Goal: Transaction & Acquisition: Purchase product/service

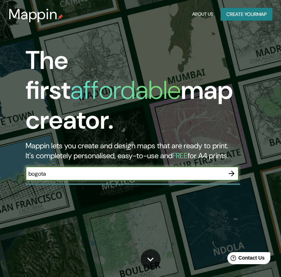
type input "bogota"
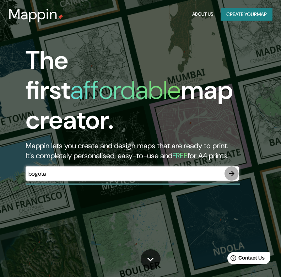
click at [236, 169] on icon "button" at bounding box center [231, 173] width 9 height 9
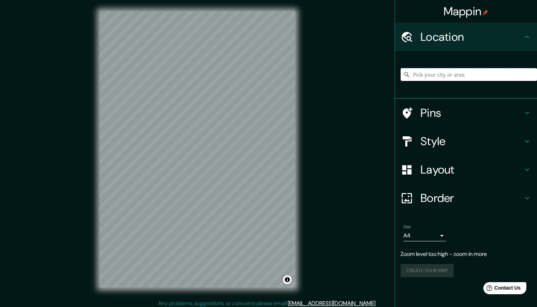
click at [281, 79] on input "Pick your city or area" at bounding box center [469, 74] width 136 height 13
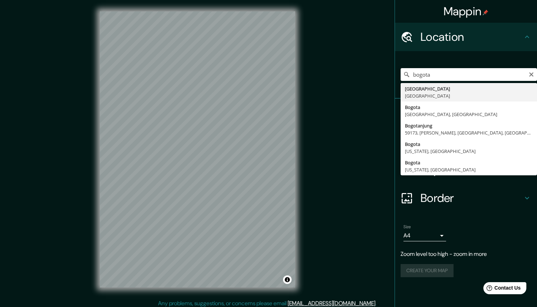
type input "[GEOGRAPHIC_DATA], [GEOGRAPHIC_DATA]"
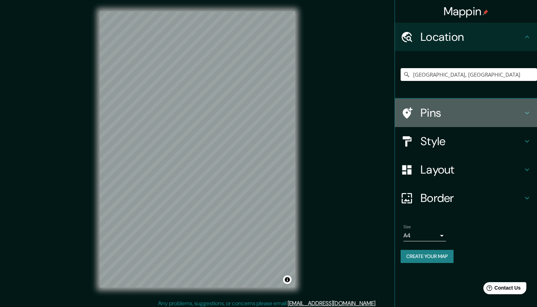
click at [281, 116] on h4 "Pins" at bounding box center [472, 113] width 102 height 14
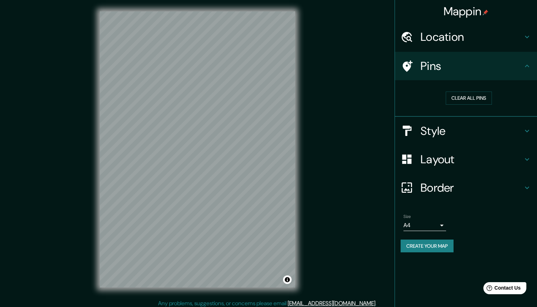
click at [281, 68] on h4 "Pins" at bounding box center [472, 66] width 102 height 14
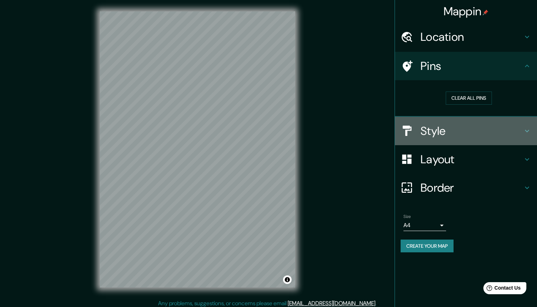
click at [281, 133] on h4 "Style" at bounding box center [472, 131] width 102 height 14
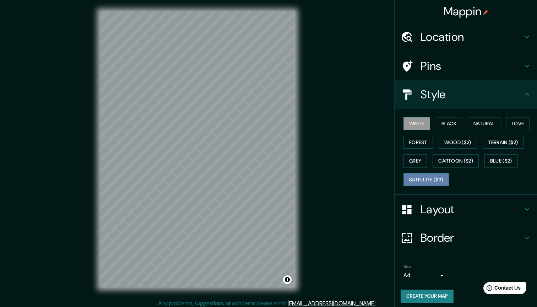
click at [281, 181] on button "Satellite ($3)" at bounding box center [426, 179] width 45 height 13
click at [281, 162] on button "Grey" at bounding box center [415, 161] width 23 height 13
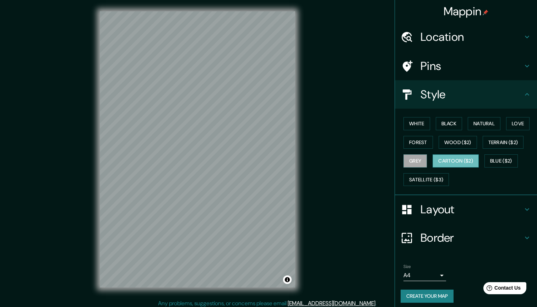
click at [281, 159] on button "Cartoon ($2)" at bounding box center [456, 161] width 46 height 13
click at [281, 124] on button "Black" at bounding box center [449, 123] width 27 height 13
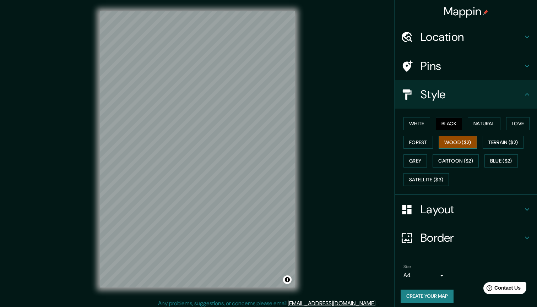
click at [281, 139] on button "Wood ($2)" at bounding box center [458, 142] width 38 height 13
click at [281, 126] on button "Natural" at bounding box center [484, 123] width 33 height 13
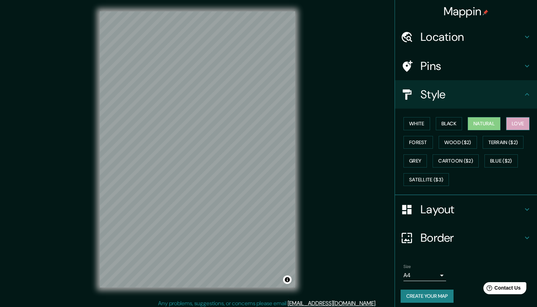
click at [281, 119] on button "Love" at bounding box center [517, 123] width 23 height 13
click at [281, 146] on button "Forest" at bounding box center [419, 142] width 30 height 13
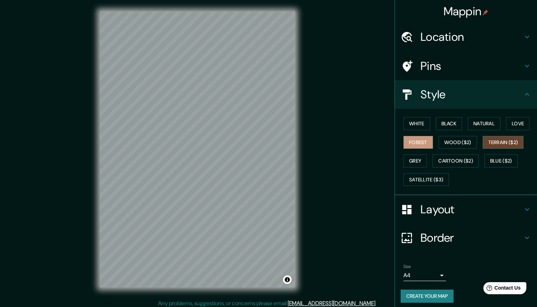
click at [281, 140] on button "Terrain ($2)" at bounding box center [503, 142] width 41 height 13
click at [281, 159] on button "Blue ($2)" at bounding box center [501, 161] width 33 height 13
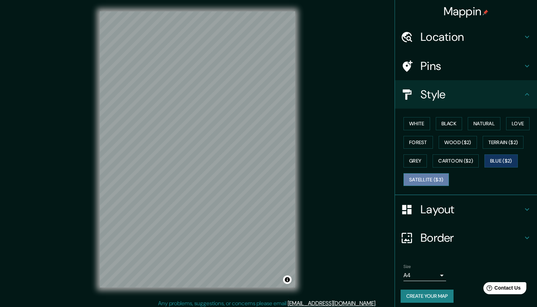
click at [281, 174] on button "Satellite ($3)" at bounding box center [426, 179] width 45 height 13
click at [281, 165] on button "Grey" at bounding box center [415, 161] width 23 height 13
click at [281, 183] on button "Satellite ($3)" at bounding box center [426, 179] width 45 height 13
click at [281, 164] on button "Grey" at bounding box center [415, 161] width 23 height 13
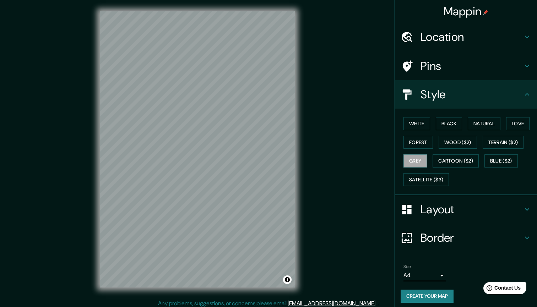
click at [281, 133] on div "White Black Natural Love Forest Wood ($2) Terrain ($2) Grey Cartoon ($2) Blue (…" at bounding box center [469, 151] width 136 height 75
click at [281, 130] on div "White Black Natural Love Forest Wood ($2) Terrain ($2) Grey Cartoon ($2) Blue (…" at bounding box center [469, 151] width 136 height 75
click at [281, 128] on button "White" at bounding box center [417, 123] width 27 height 13
click at [281, 140] on button "Forest" at bounding box center [419, 142] width 30 height 13
click at [281, 64] on h4 "Pins" at bounding box center [472, 66] width 102 height 14
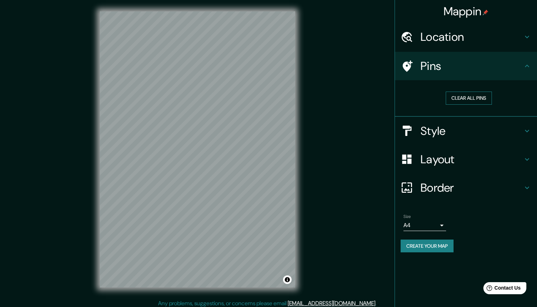
click at [281, 96] on button "Clear all pins" at bounding box center [469, 98] width 46 height 13
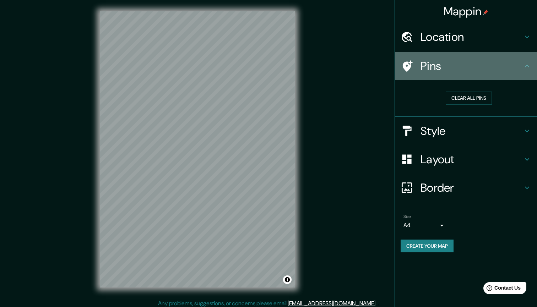
click at [281, 75] on div "Pins" at bounding box center [466, 66] width 142 height 28
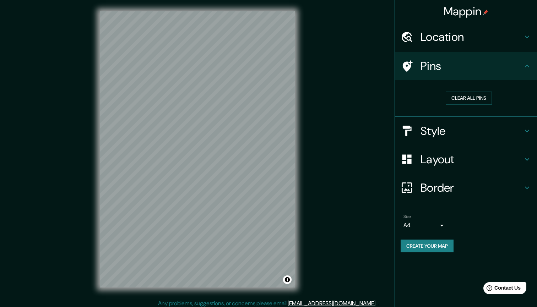
click at [281, 34] on h4 "Location" at bounding box center [472, 37] width 102 height 14
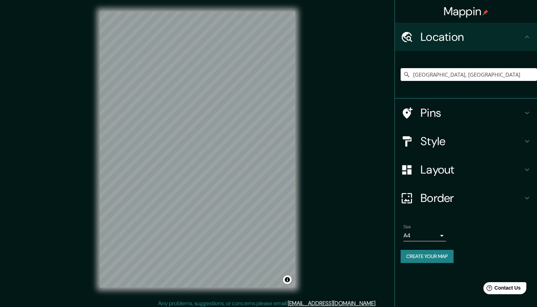
click at [281, 34] on h4 "Location" at bounding box center [472, 37] width 102 height 14
click at [281, 116] on h4 "Pins" at bounding box center [472, 113] width 102 height 14
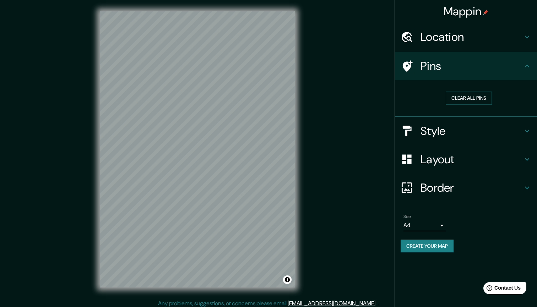
click at [281, 133] on h4 "Style" at bounding box center [472, 131] width 102 height 14
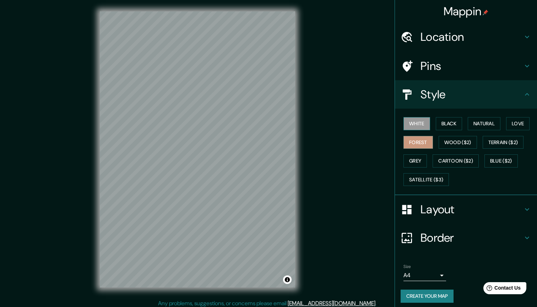
click at [281, 128] on button "White" at bounding box center [417, 123] width 27 height 13
click at [281, 125] on div "White Black Natural Love Forest Wood ($2) Terrain ($2) Grey Cartoon ($2) Blue (…" at bounding box center [469, 151] width 136 height 75
click at [281, 128] on button "Black" at bounding box center [449, 123] width 27 height 13
click at [281, 125] on button "White" at bounding box center [417, 123] width 27 height 13
click at [281, 174] on button "Satellite ($3)" at bounding box center [426, 179] width 45 height 13
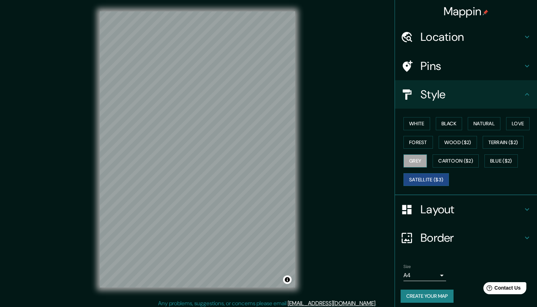
click at [281, 161] on button "Grey" at bounding box center [415, 161] width 23 height 13
click at [281, 146] on button "Forest" at bounding box center [419, 142] width 30 height 13
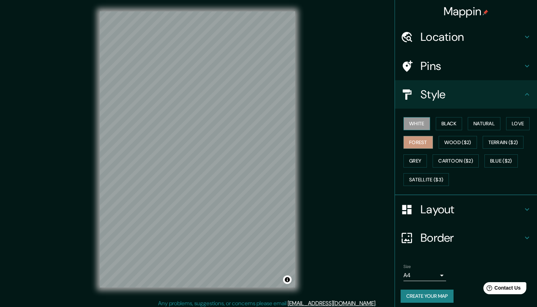
click at [281, 120] on button "White" at bounding box center [417, 123] width 27 height 13
click at [281, 124] on button "Black" at bounding box center [449, 123] width 27 height 13
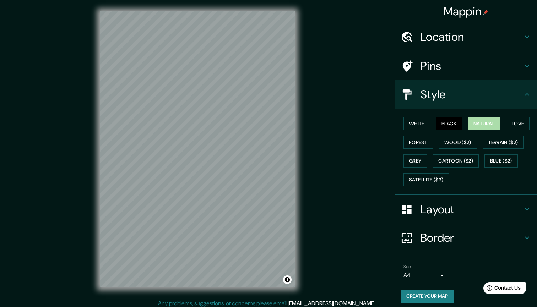
click at [281, 125] on button "Natural" at bounding box center [484, 123] width 33 height 13
click at [281, 123] on button "Love" at bounding box center [517, 123] width 23 height 13
click at [281, 140] on button "Forest" at bounding box center [419, 142] width 30 height 13
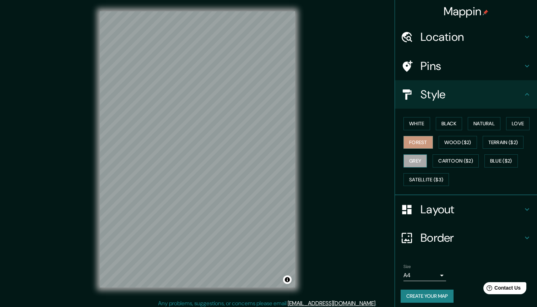
click at [281, 157] on button "Grey" at bounding box center [415, 161] width 23 height 13
click at [281, 160] on button "Cartoon ($2)" at bounding box center [456, 161] width 46 height 13
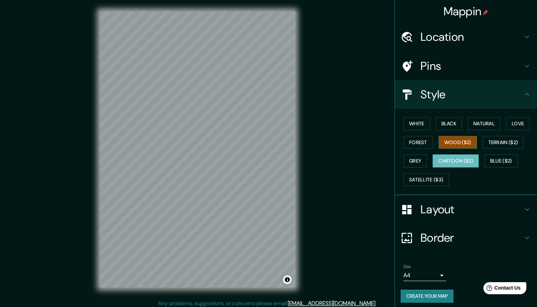
click at [281, 144] on button "Wood ($2)" at bounding box center [458, 142] width 38 height 13
click at [281, 140] on button "Terrain ($2)" at bounding box center [503, 142] width 41 height 13
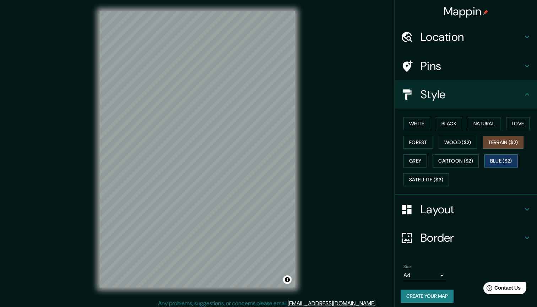
click at [281, 158] on button "Blue ($2)" at bounding box center [501, 161] width 33 height 13
click at [281, 158] on button "Grey" at bounding box center [415, 161] width 23 height 13
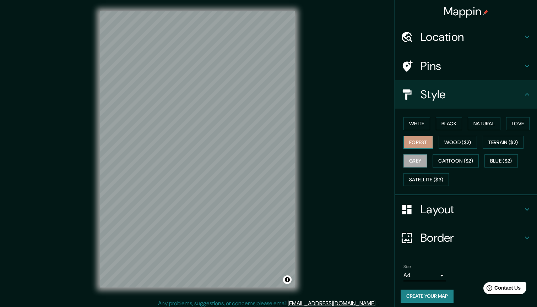
click at [281, 143] on button "Forest" at bounding box center [419, 142] width 30 height 13
click at [281, 123] on button "White" at bounding box center [417, 123] width 27 height 13
click at [281, 121] on button "Black" at bounding box center [449, 123] width 27 height 13
click at [281, 124] on button "Natural" at bounding box center [484, 123] width 33 height 13
click at [281, 120] on div "White Black Natural Love Forest Wood ($2) Terrain ($2) Grey Cartoon ($2) Blue (…" at bounding box center [469, 151] width 136 height 75
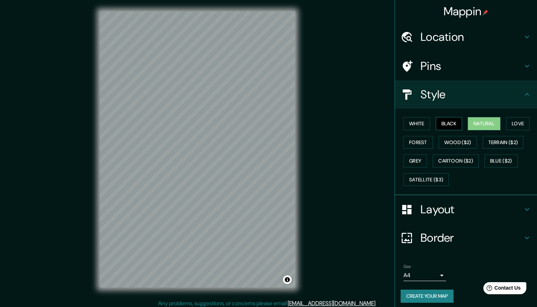
click at [281, 125] on button "Black" at bounding box center [449, 123] width 27 height 13
click at [281, 139] on button "Forest" at bounding box center [419, 142] width 30 height 13
click at [281, 150] on div "White Black Natural Love Forest Wood ($2) Terrain ($2) Grey Cartoon ($2) Blue (…" at bounding box center [469, 151] width 136 height 75
click at [281, 156] on button "Grey" at bounding box center [415, 161] width 23 height 13
click at [281, 120] on button "Black" at bounding box center [449, 123] width 27 height 13
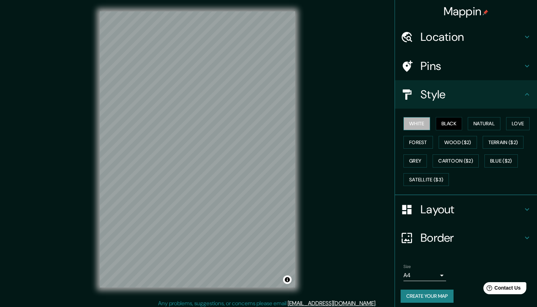
click at [281, 120] on button "White" at bounding box center [417, 123] width 27 height 13
click at [281, 120] on button "Black" at bounding box center [449, 123] width 27 height 13
click at [281, 123] on button "Natural" at bounding box center [484, 123] width 33 height 13
click at [281, 126] on div "White Black Natural Love Forest Wood ($2) Terrain ($2) Grey Cartoon ($2) Blue (…" at bounding box center [469, 151] width 136 height 75
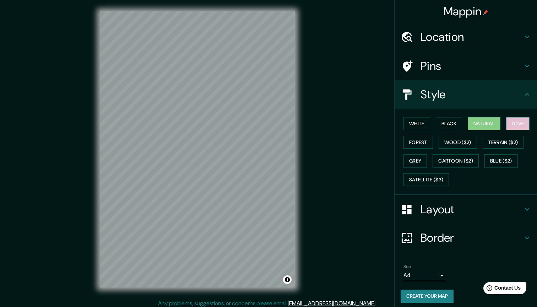
click at [281, 121] on button "Love" at bounding box center [517, 123] width 23 height 13
click at [281, 160] on button "Blue ($2)" at bounding box center [501, 161] width 33 height 13
